Goal: Check status: Check status

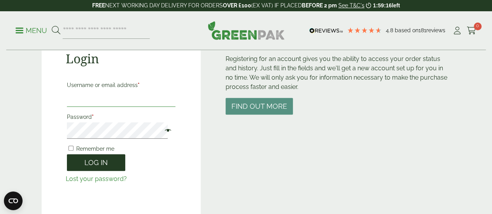
type input "**********"
click at [104, 157] on button "Log in" at bounding box center [96, 162] width 58 height 17
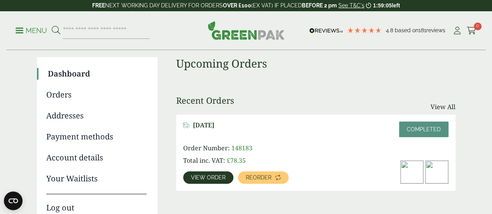
click at [202, 179] on span "View order" at bounding box center [208, 177] width 35 height 5
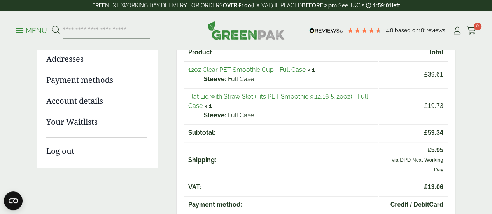
scroll to position [102, 0]
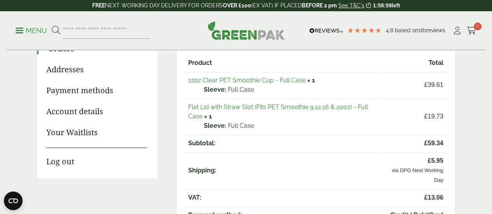
click at [256, 83] on link "12oz Clear PET Smoothie Cup - Full Case" at bounding box center [247, 80] width 118 height 7
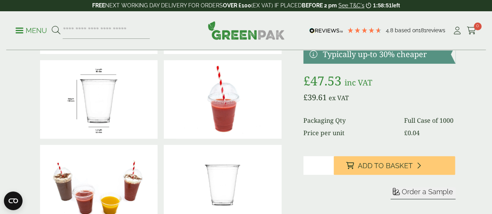
scroll to position [104, 0]
click at [224, 100] on img at bounding box center [223, 99] width 118 height 79
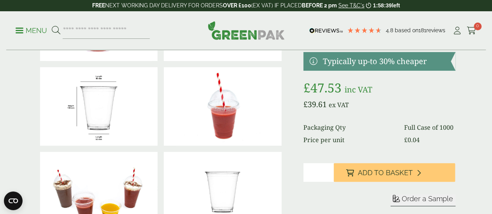
scroll to position [96, 0]
